Goal: Transaction & Acquisition: Purchase product/service

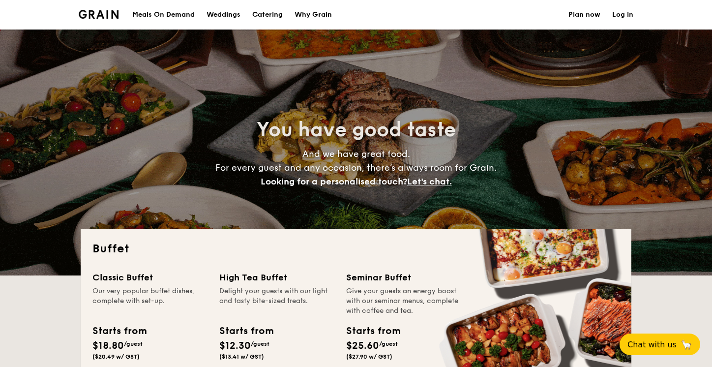
select select
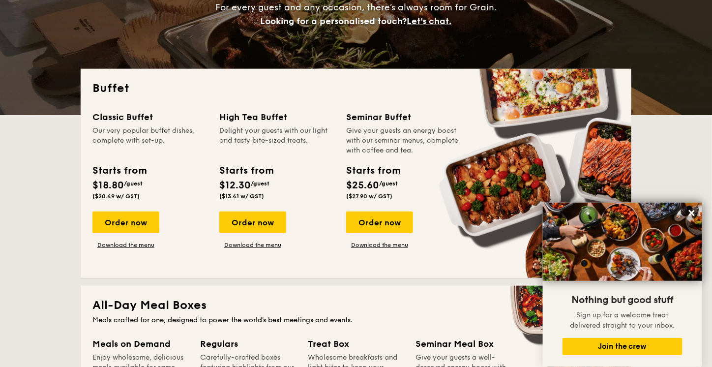
scroll to position [151, 0]
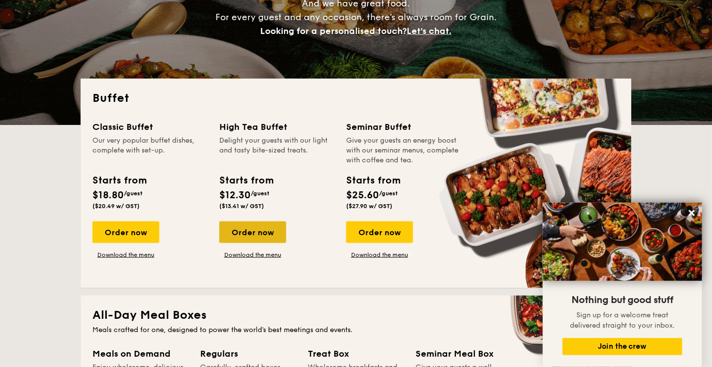
click at [250, 227] on div "Order now" at bounding box center [252, 232] width 67 height 22
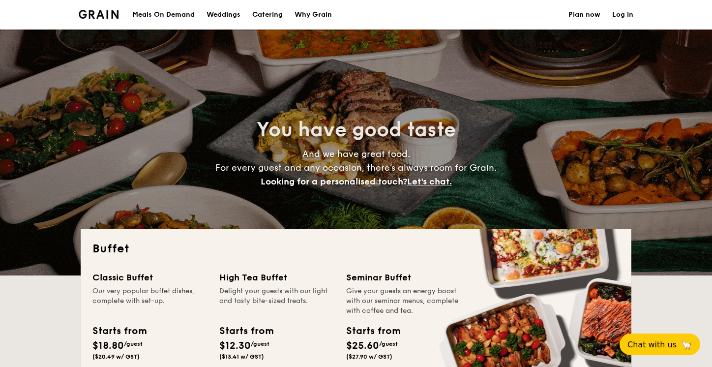
select select
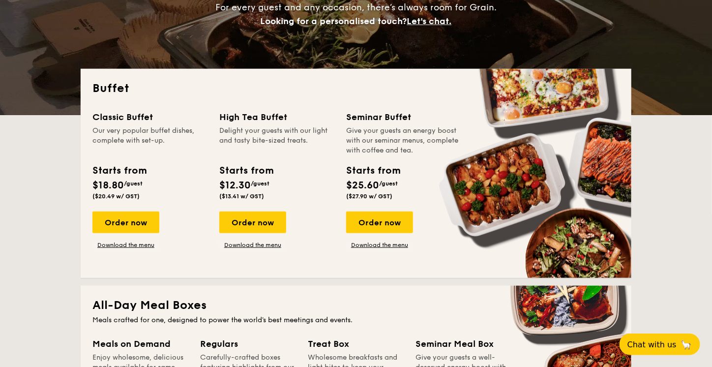
scroll to position [200, 0]
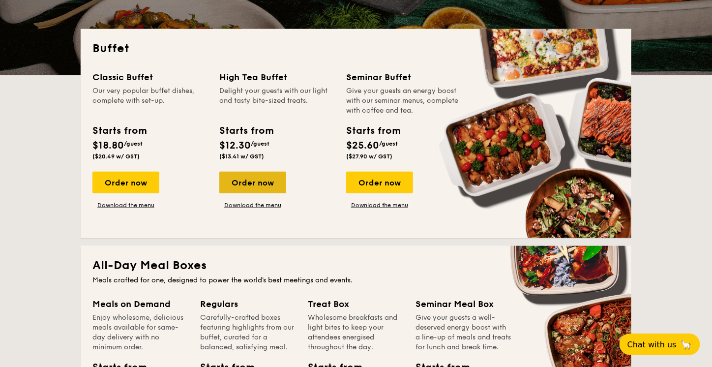
click at [232, 181] on div "Order now" at bounding box center [252, 183] width 67 height 22
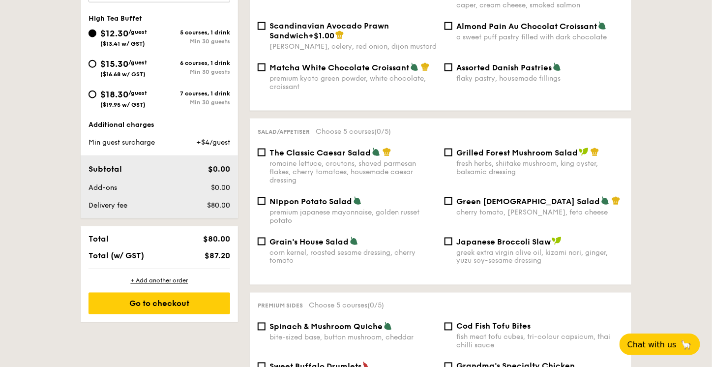
scroll to position [455, 0]
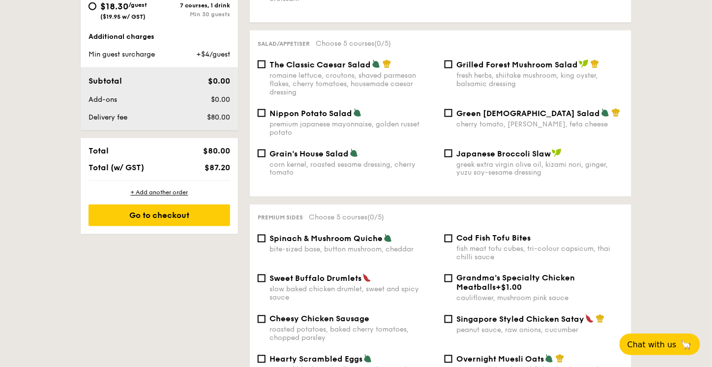
drag, startPoint x: 370, startPoint y: 61, endPoint x: 270, endPoint y: 62, distance: 99.9
click at [270, 62] on div "The Classic Caesar Salad" at bounding box center [353, 65] width 167 height 10
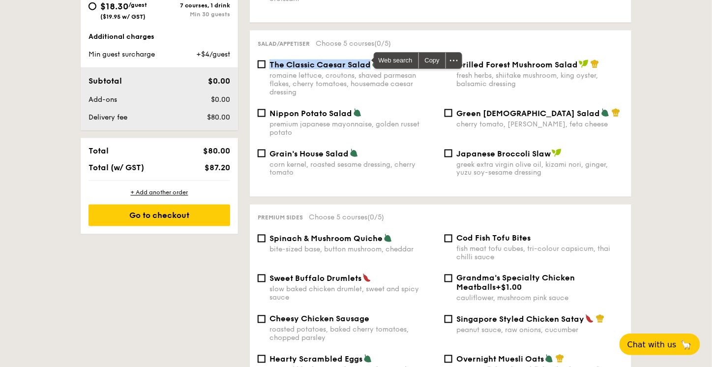
copy span "The Classic Caesar Salad"
drag, startPoint x: 620, startPoint y: 150, endPoint x: 631, endPoint y: 143, distance: 12.8
click at [620, 150] on div "Japanese Broccoli Slaw" at bounding box center [540, 154] width 167 height 10
click at [453, 150] on input "Japanese Broccoli Slaw greek extra virgin olive oil, kizami [PERSON_NAME], yuzu…" at bounding box center [449, 154] width 8 height 8
checkbox input "true"
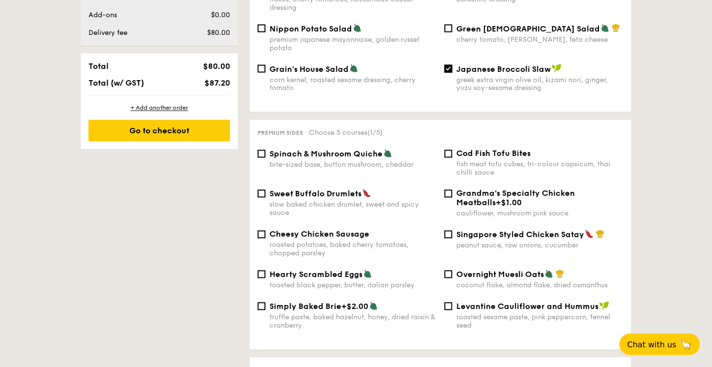
scroll to position [587, 0]
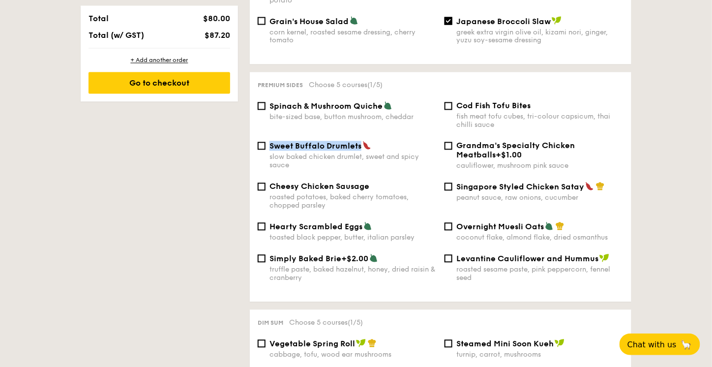
drag, startPoint x: 361, startPoint y: 142, endPoint x: 268, endPoint y: 146, distance: 93.1
click at [268, 146] on div "Sweet Buffalo Drumlets slow baked chicken drumlet, sweet and spicy sauce" at bounding box center [347, 155] width 187 height 29
copy span "Sweet Buffalo Drumlets"
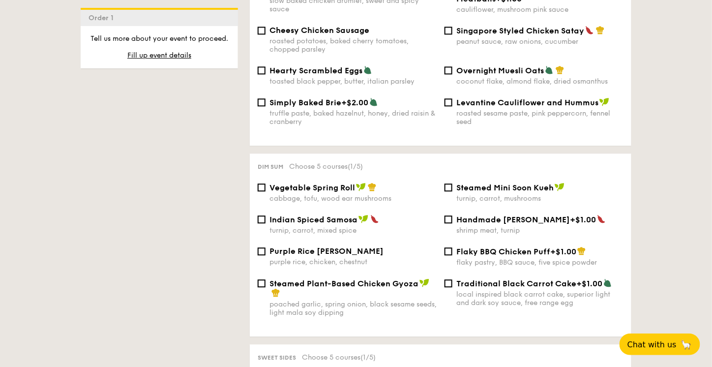
scroll to position [745, 0]
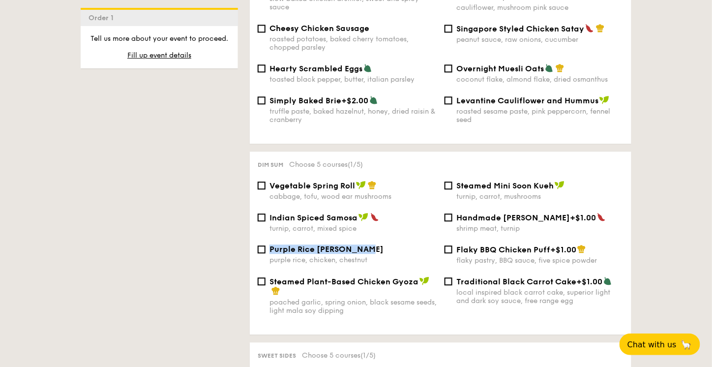
drag, startPoint x: 267, startPoint y: 251, endPoint x: 365, endPoint y: 250, distance: 98.4
click at [365, 250] on div "Purple Rice Loh Mai Kai purple rice, chicken, chestnut" at bounding box center [347, 255] width 187 height 20
copy span "Purple Rice [PERSON_NAME]"
click at [682, 223] on div "1 - Select menu 2 - Select items 3 - Check out Order 1 High Tea Buffet $12.30 /…" at bounding box center [356, 289] width 712 height 1641
drag, startPoint x: 554, startPoint y: 185, endPoint x: 454, endPoint y: 187, distance: 99.9
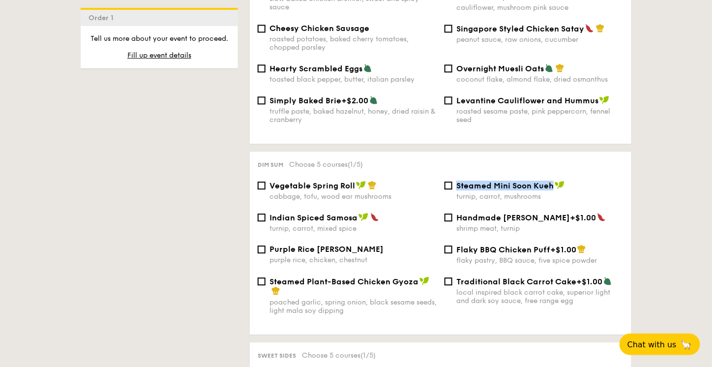
click at [454, 187] on div "Steamed Mini Soon Kueh turnip, carrot, mushrooms" at bounding box center [534, 191] width 187 height 20
copy span "Steamed Mini Soon Kueh"
click at [682, 225] on div "1 - Select menu 2 - Select items 3 - Check out Order 1 High Tea Buffet $12.30 /…" at bounding box center [356, 289] width 712 height 1641
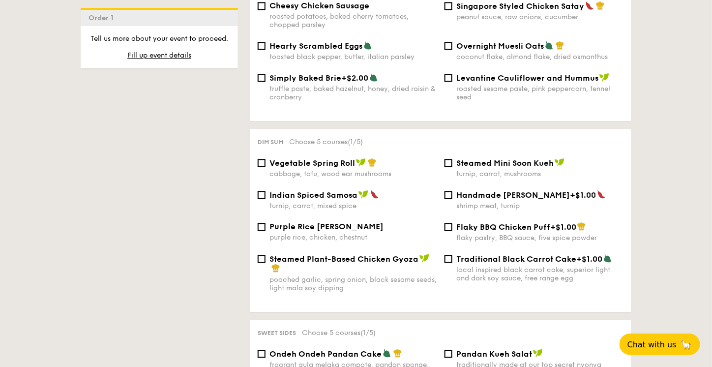
scroll to position [771, 0]
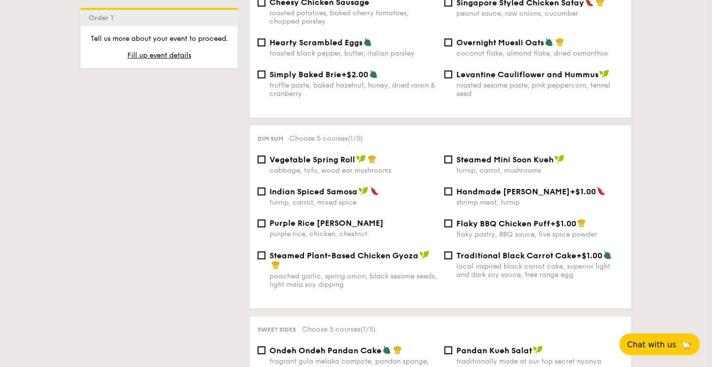
click at [687, 206] on div "1 - Select menu 2 - Select items 3 - Check out Order 1 High Tea Buffet $12.30 /…" at bounding box center [356, 263] width 712 height 1641
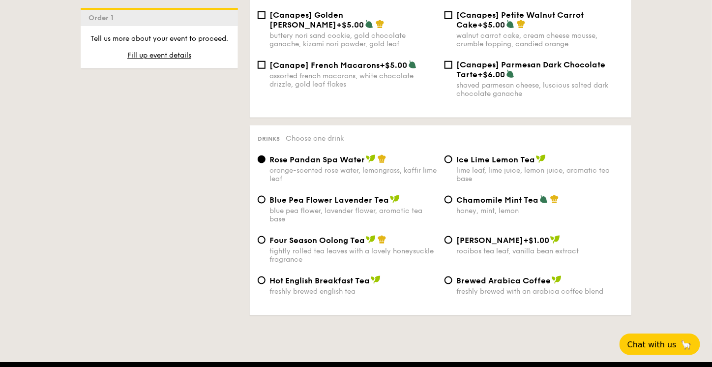
scroll to position [1535, 0]
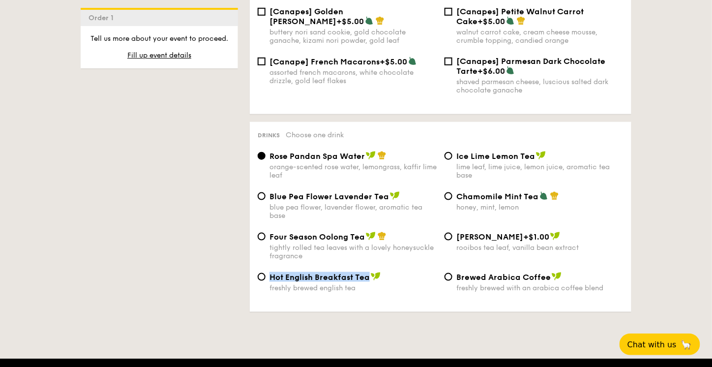
drag, startPoint x: 270, startPoint y: 283, endPoint x: 374, endPoint y: 285, distance: 104.3
click at [374, 282] on div "Hot English Breakfast Tea" at bounding box center [353, 277] width 167 height 10
copy span "Hot English Breakfast Tea"
drag, startPoint x: 455, startPoint y: 286, endPoint x: 550, endPoint y: 281, distance: 94.6
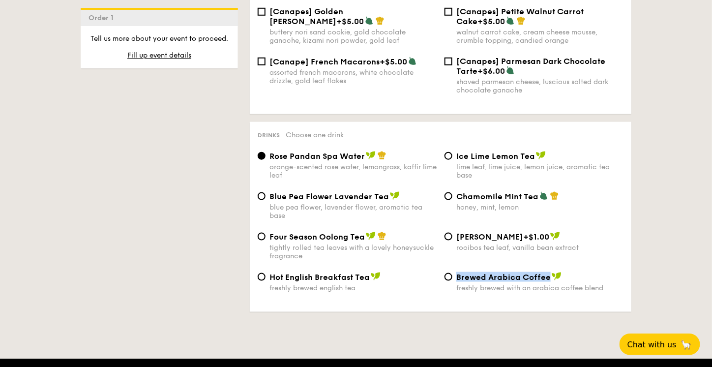
click at [550, 281] on div "Brewed Arabica Coffee freshly brewed with an arabica coffee blend" at bounding box center [534, 282] width 187 height 20
copy span "Brewed Arabica Coffee"
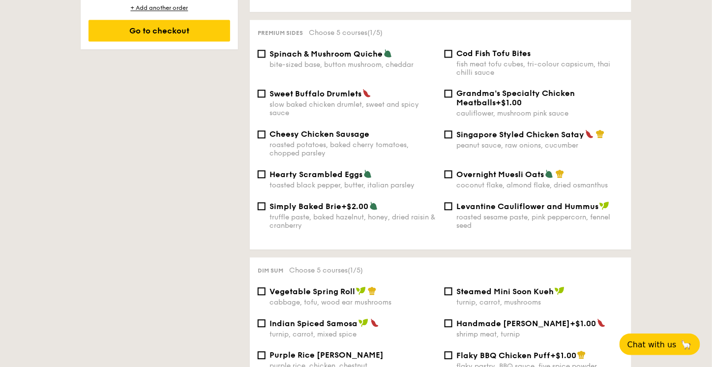
scroll to position [610, 0]
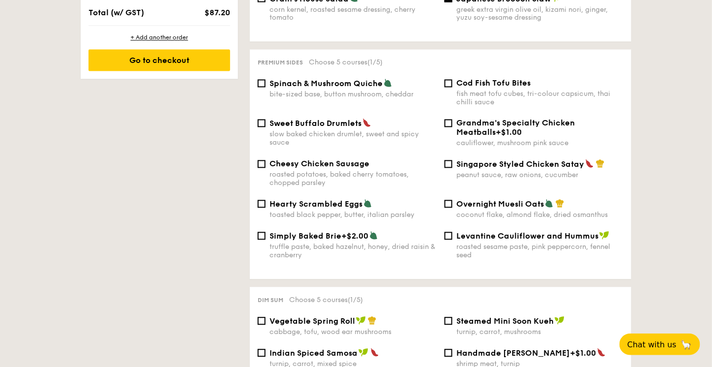
drag, startPoint x: 269, startPoint y: 84, endPoint x: 385, endPoint y: 83, distance: 116.6
click at [385, 83] on div "Spinach & Mushroom Quiche bite-sized base, button mushroom, cheddar" at bounding box center [347, 89] width 187 height 20
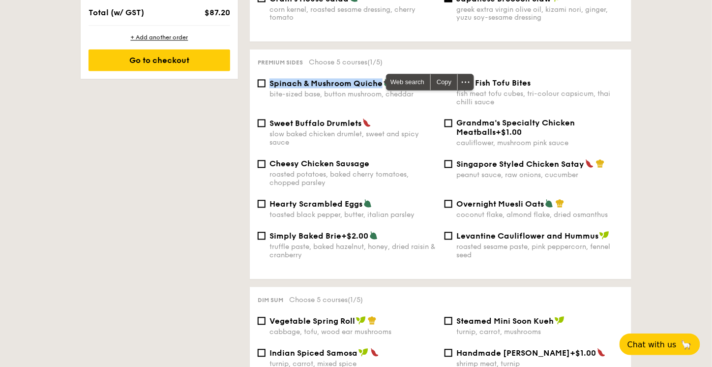
copy span "Spinach & Mushroom Quiche"
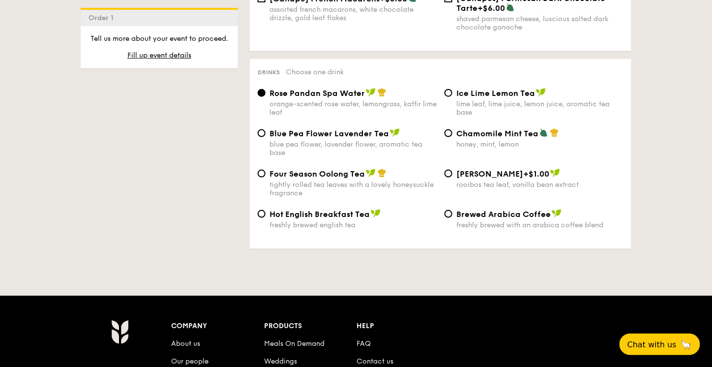
scroll to position [1600, 0]
